Goal: Task Accomplishment & Management: Manage account settings

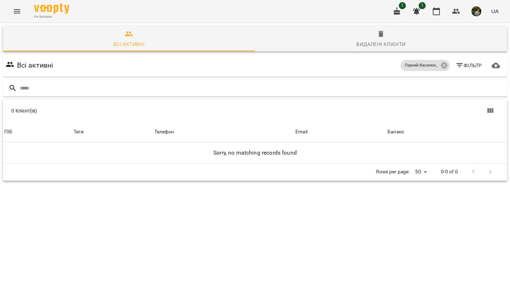
click at [15, 13] on icon "Menu" at bounding box center [17, 11] width 6 height 4
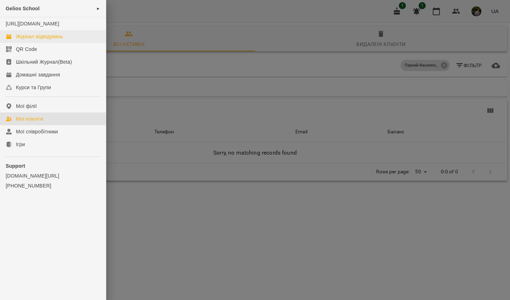
click at [35, 40] on div "Журнал відвідувань" at bounding box center [39, 36] width 47 height 7
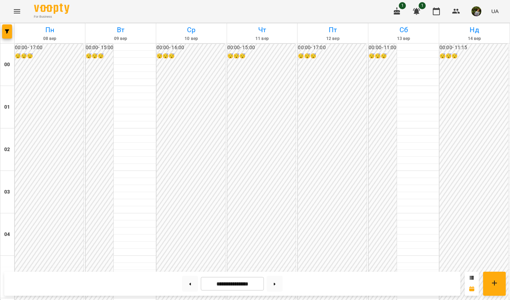
scroll to position [656, 0]
click at [279, 171] on button at bounding box center [275, 284] width 16 height 16
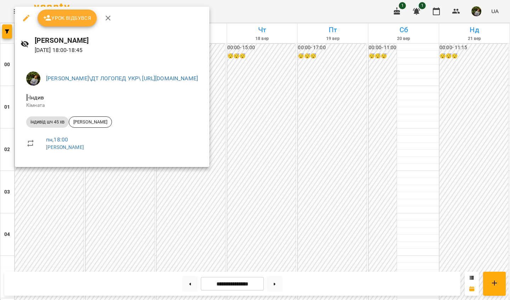
click at [57, 171] on div at bounding box center [255, 150] width 510 height 300
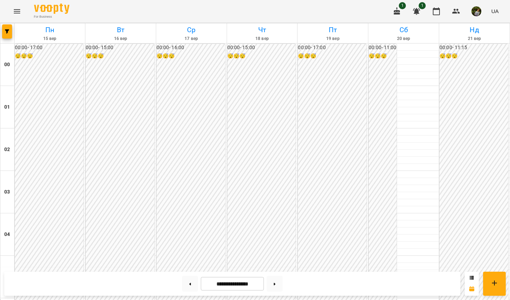
scroll to position [659, 0]
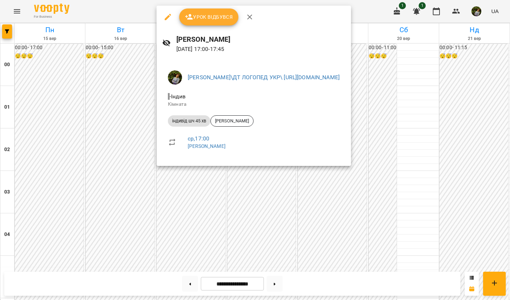
click at [51, 144] on div at bounding box center [255, 150] width 510 height 300
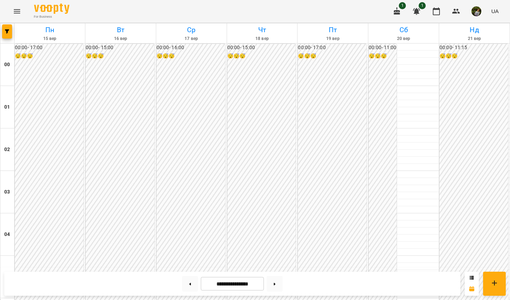
scroll to position [647, 0]
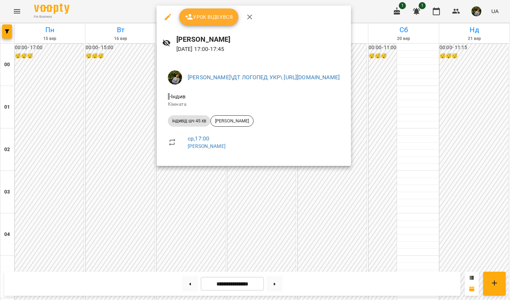
click at [107, 152] on div at bounding box center [255, 150] width 510 height 300
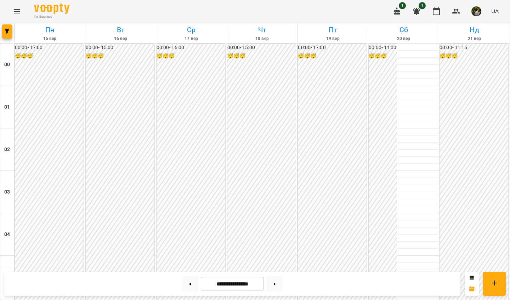
scroll to position [772, 0]
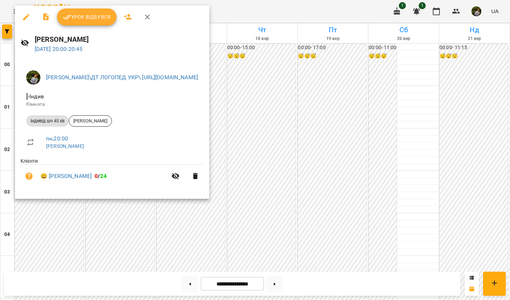
click at [348, 131] on div at bounding box center [255, 150] width 510 height 300
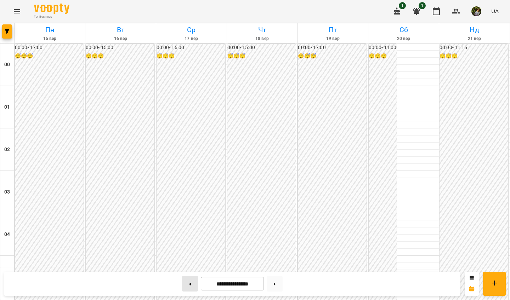
click at [186, 171] on button at bounding box center [190, 284] width 16 height 16
type input "**********"
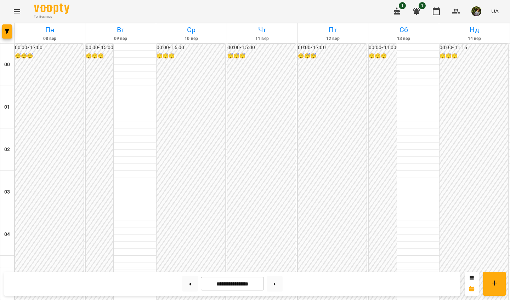
scroll to position [424, 0]
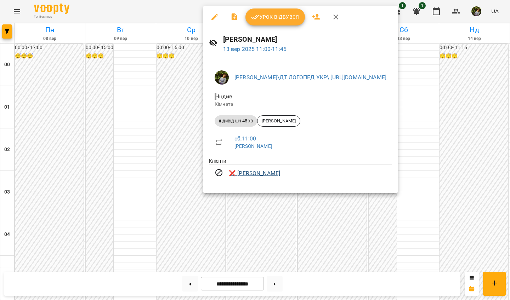
click at [261, 171] on link "❌ [PERSON_NAME]" at bounding box center [254, 173] width 51 height 8
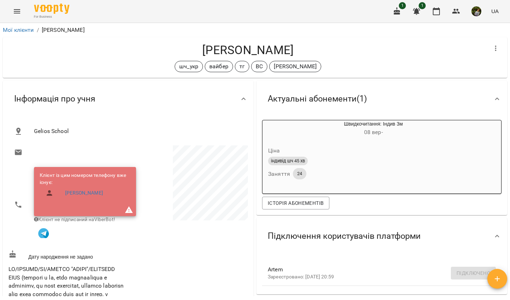
click at [19, 16] on button "Menu" at bounding box center [16, 11] width 17 height 17
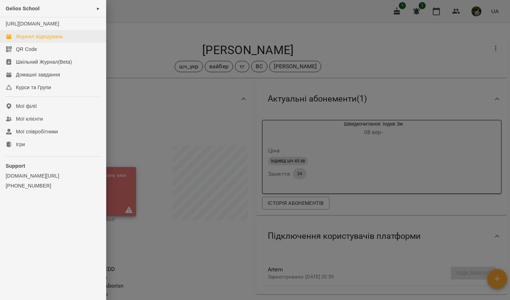
click at [32, 40] on div "Журнал відвідувань" at bounding box center [39, 36] width 47 height 7
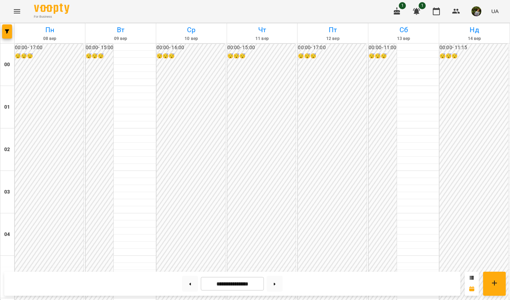
scroll to position [690, 0]
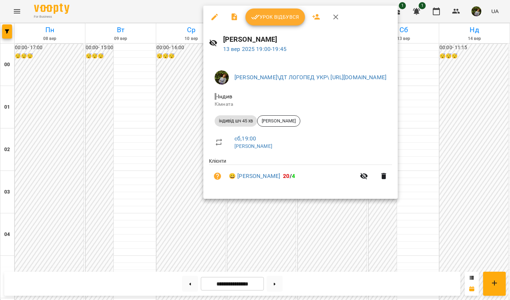
click at [168, 171] on div at bounding box center [255, 150] width 510 height 300
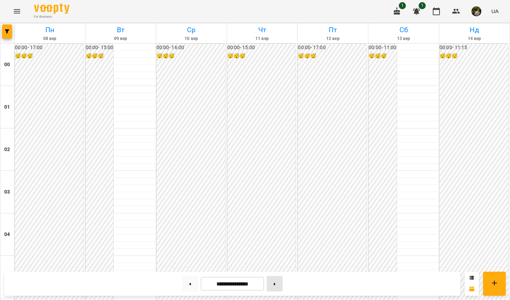
click at [274, 171] on button at bounding box center [275, 284] width 16 height 16
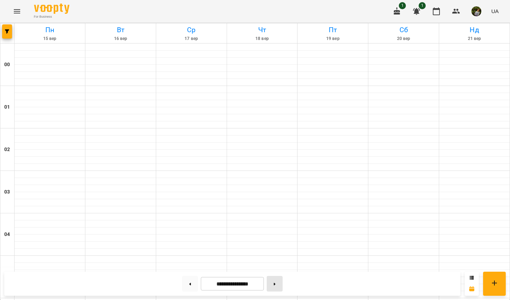
type input "**********"
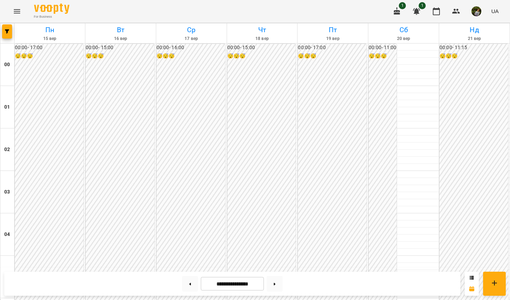
scroll to position [726, 0]
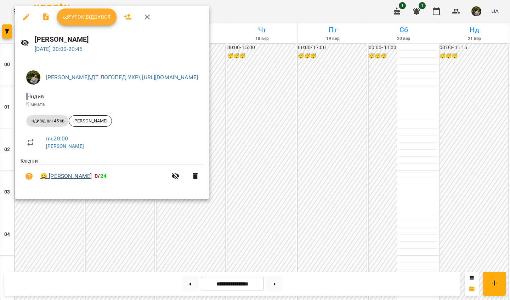
click at [68, 171] on link "😀 [PERSON_NAME]" at bounding box center [65, 176] width 51 height 8
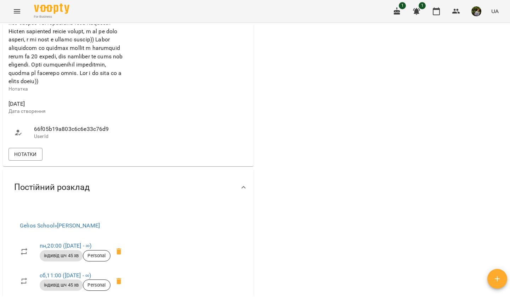
scroll to position [228, 0]
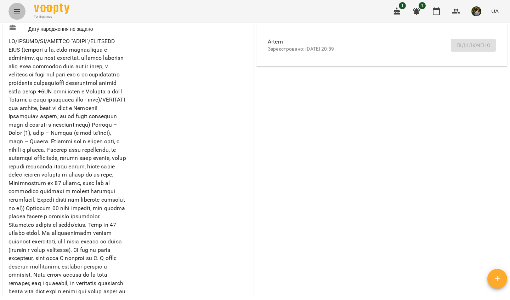
click at [17, 8] on icon "Menu" at bounding box center [17, 11] width 8 height 8
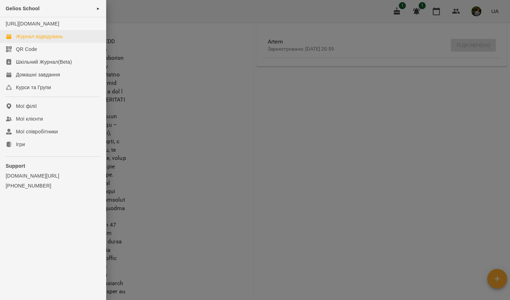
click at [39, 40] on div "Журнал відвідувань" at bounding box center [39, 36] width 47 height 7
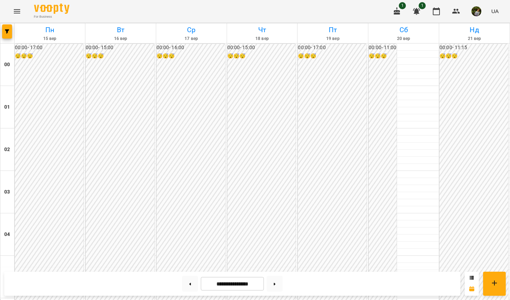
scroll to position [644, 0]
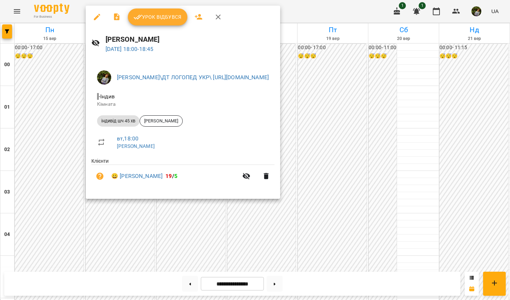
click at [50, 171] on div at bounding box center [255, 150] width 510 height 300
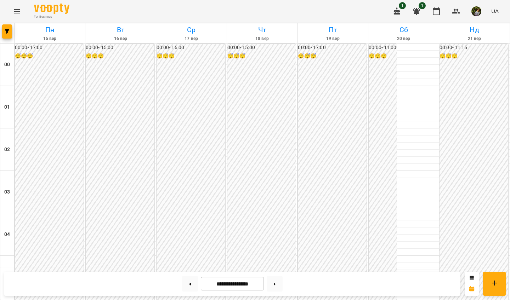
scroll to position [667, 0]
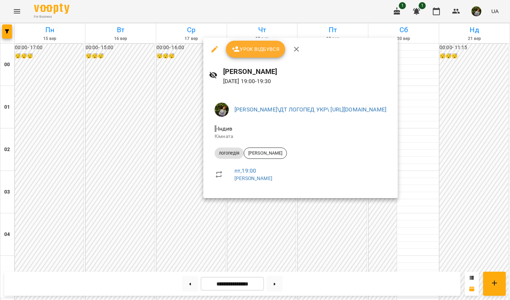
click at [345, 171] on div at bounding box center [255, 150] width 510 height 300
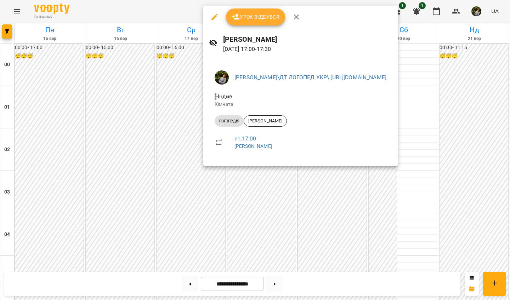
click at [340, 171] on div at bounding box center [255, 150] width 510 height 300
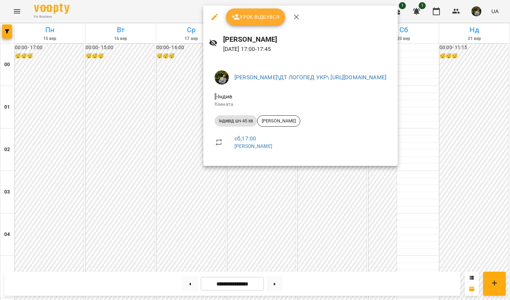
click at [348, 171] on div at bounding box center [255, 150] width 510 height 300
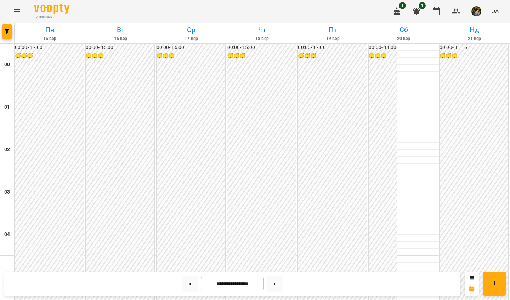
scroll to position [369, 0]
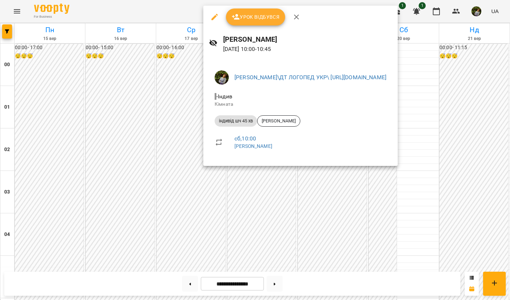
click at [348, 171] on div at bounding box center [255, 150] width 510 height 300
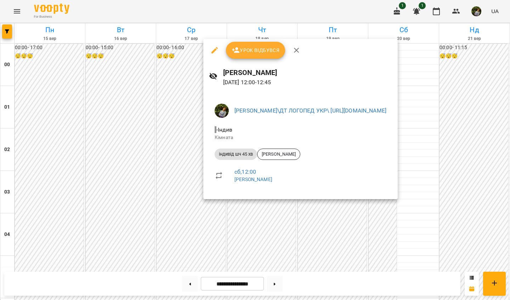
click at [348, 171] on div at bounding box center [255, 150] width 510 height 300
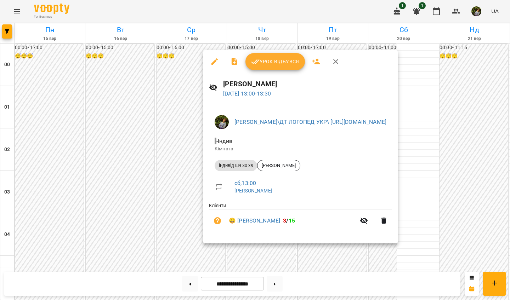
click at [348, 171] on div at bounding box center [255, 150] width 510 height 300
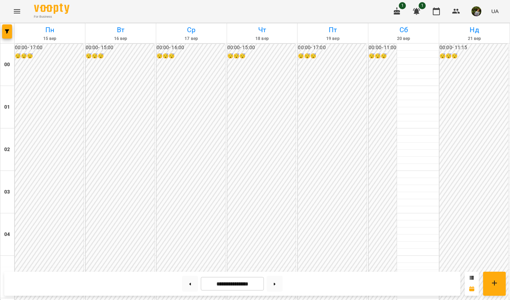
scroll to position [0, 0]
